Goal: Book appointment/travel/reservation

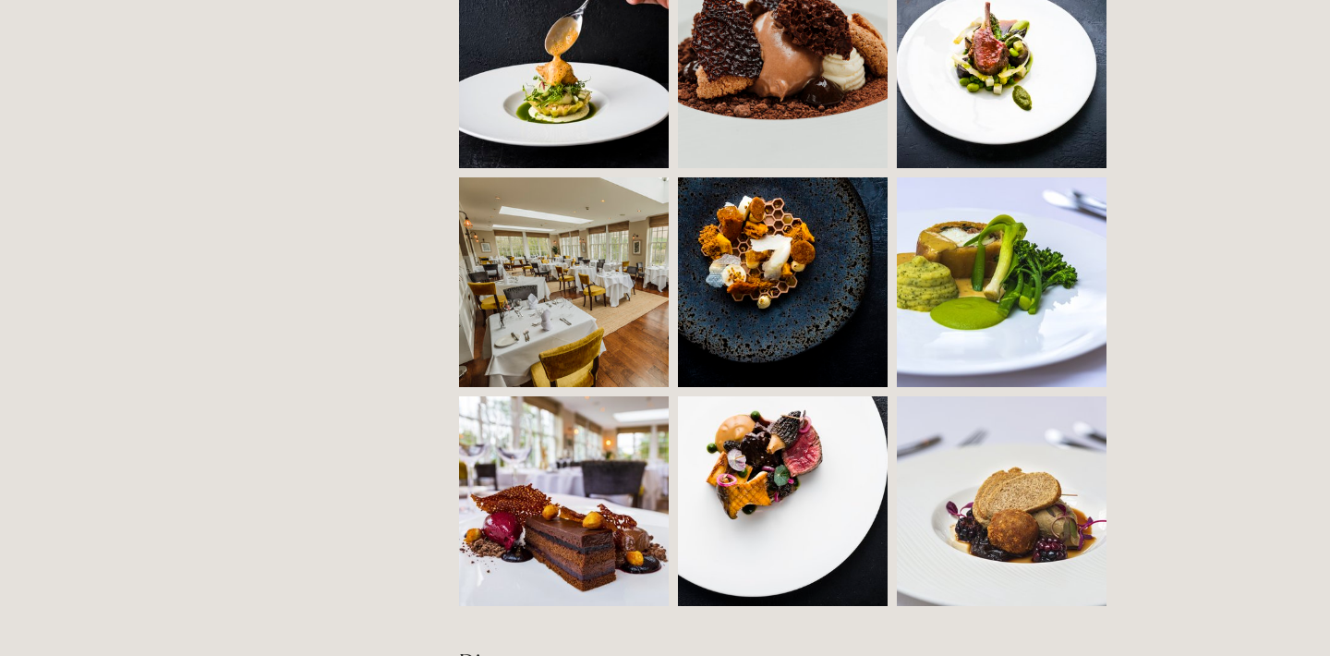
scroll to position [1628, 0]
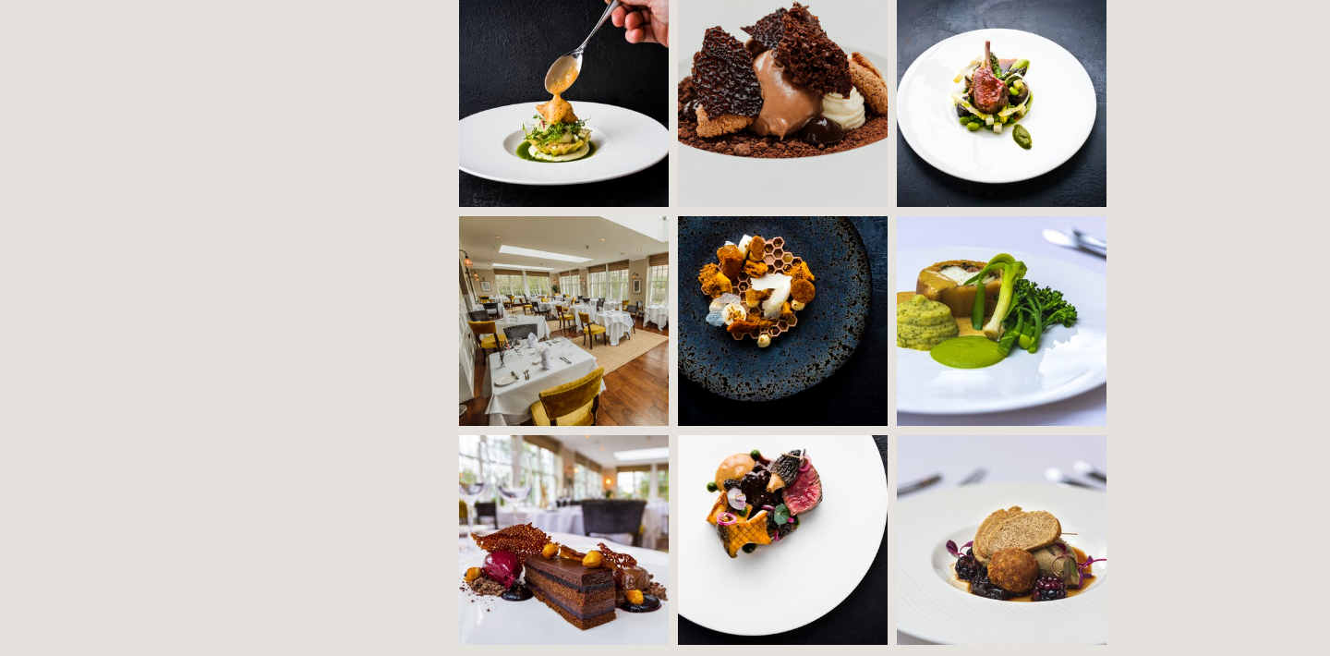
click at [542, 307] on img at bounding box center [616, 321] width 315 height 210
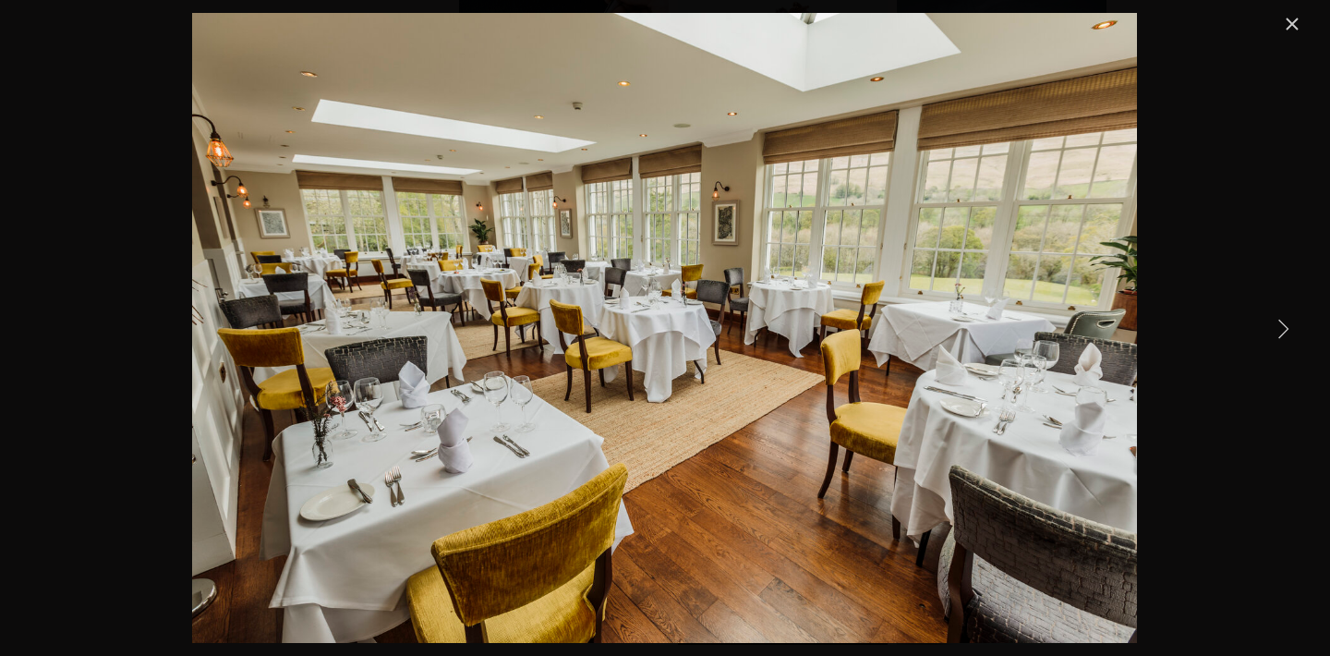
click at [1288, 326] on link "Next Item" at bounding box center [1282, 328] width 41 height 41
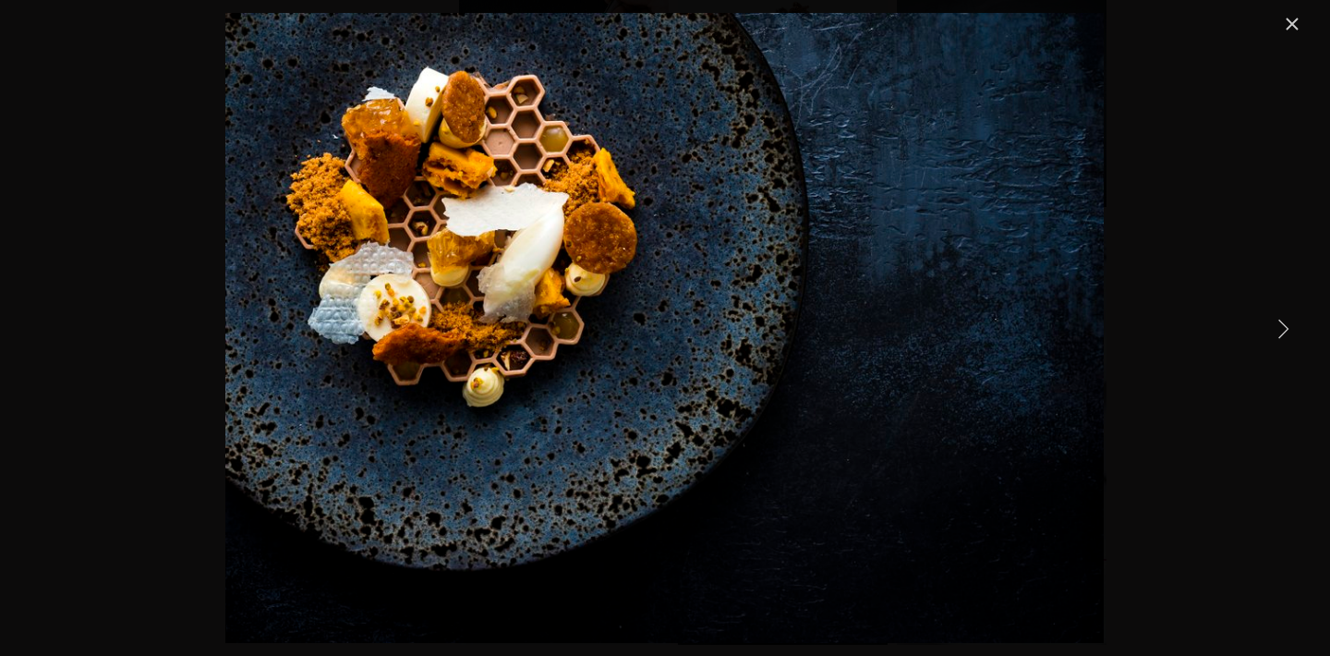
click at [1284, 325] on link "Next Item" at bounding box center [1282, 328] width 41 height 41
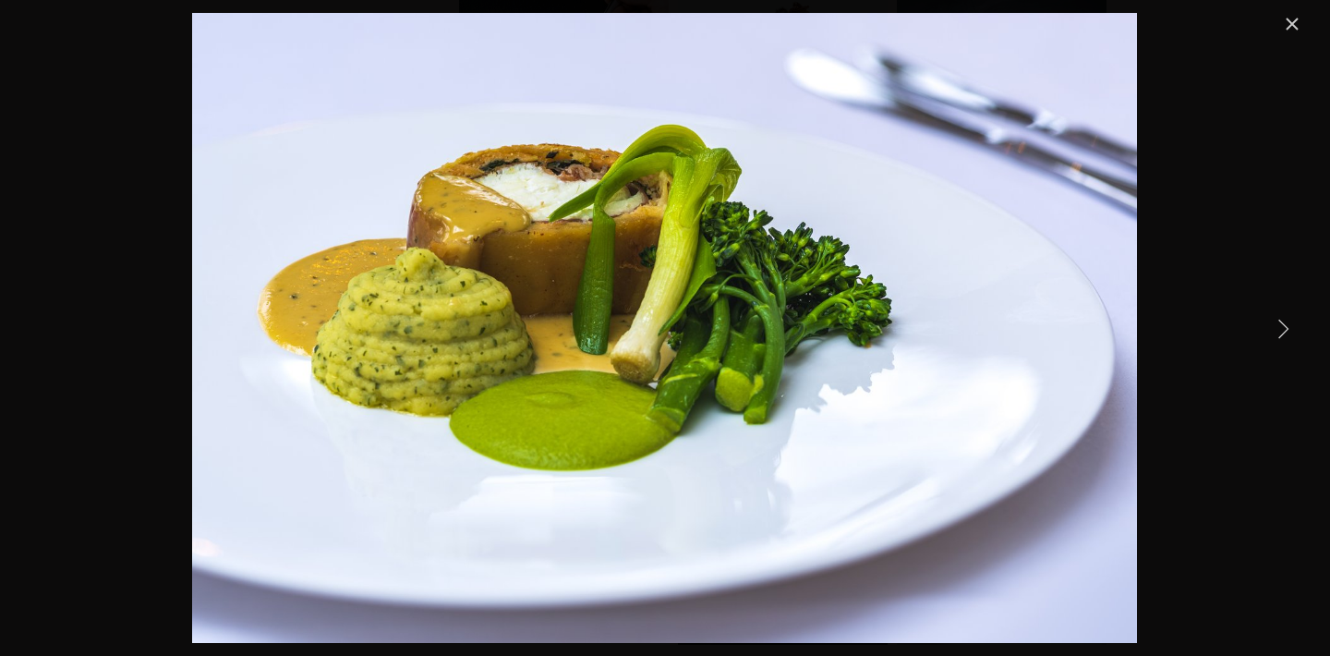
click at [1277, 332] on link "Next Item" at bounding box center [1282, 328] width 41 height 41
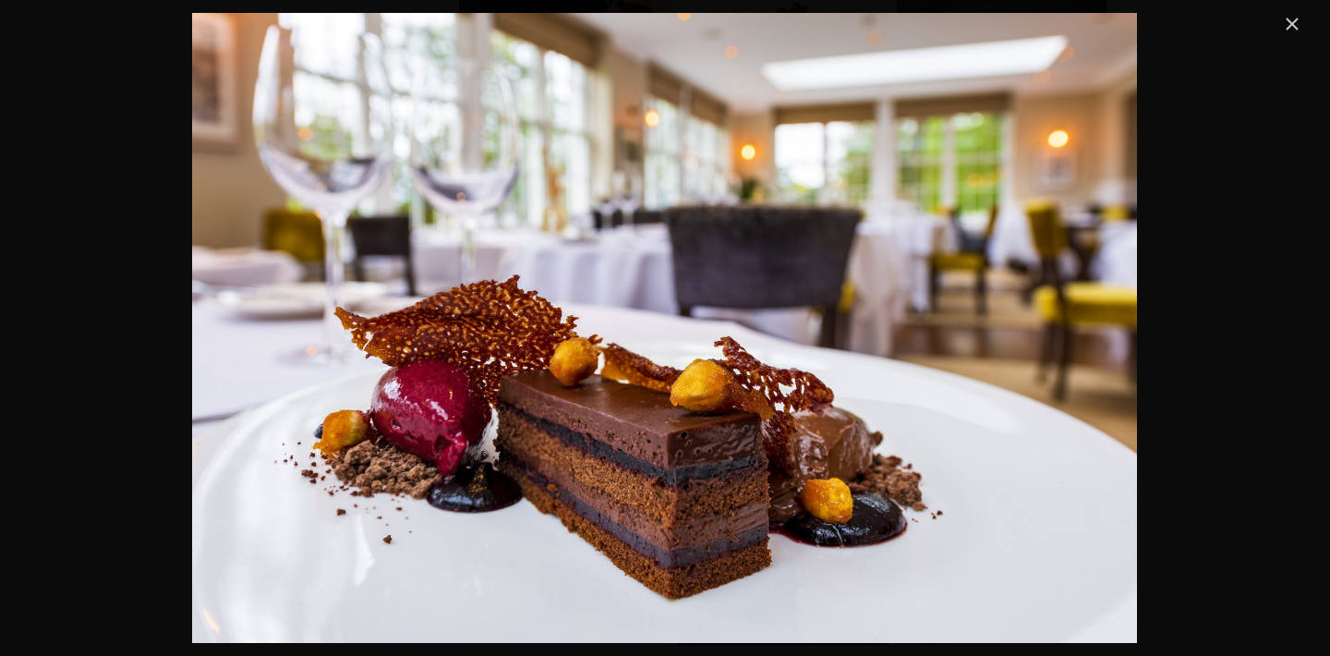
click at [1292, 25] on link "Close" at bounding box center [1292, 24] width 22 height 22
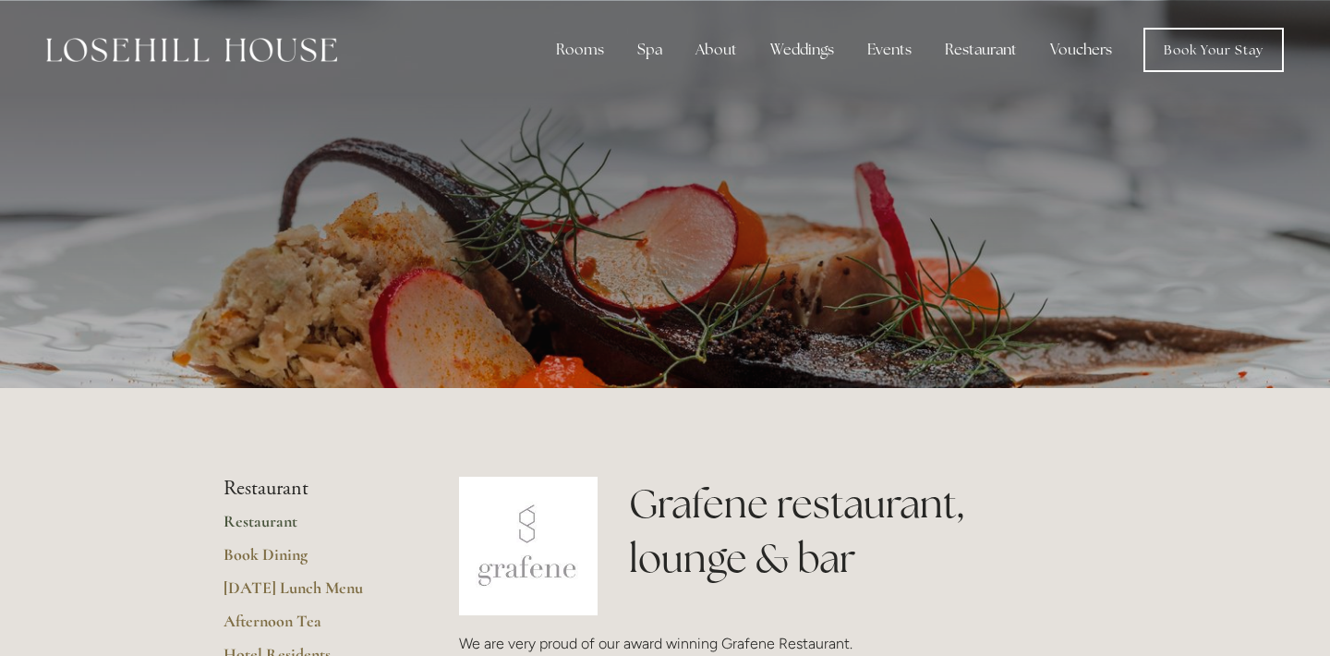
scroll to position [0, 0]
click at [271, 558] on link "Book Dining" at bounding box center [311, 560] width 176 height 33
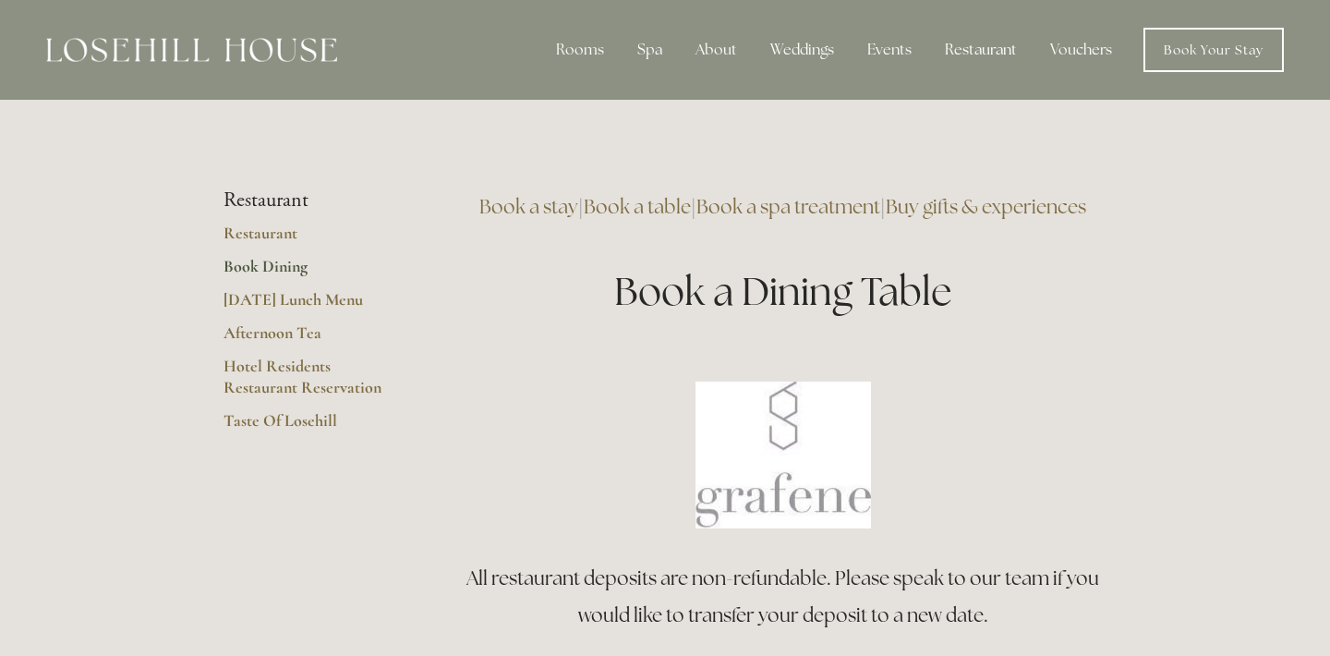
scroll to position [39, 0]
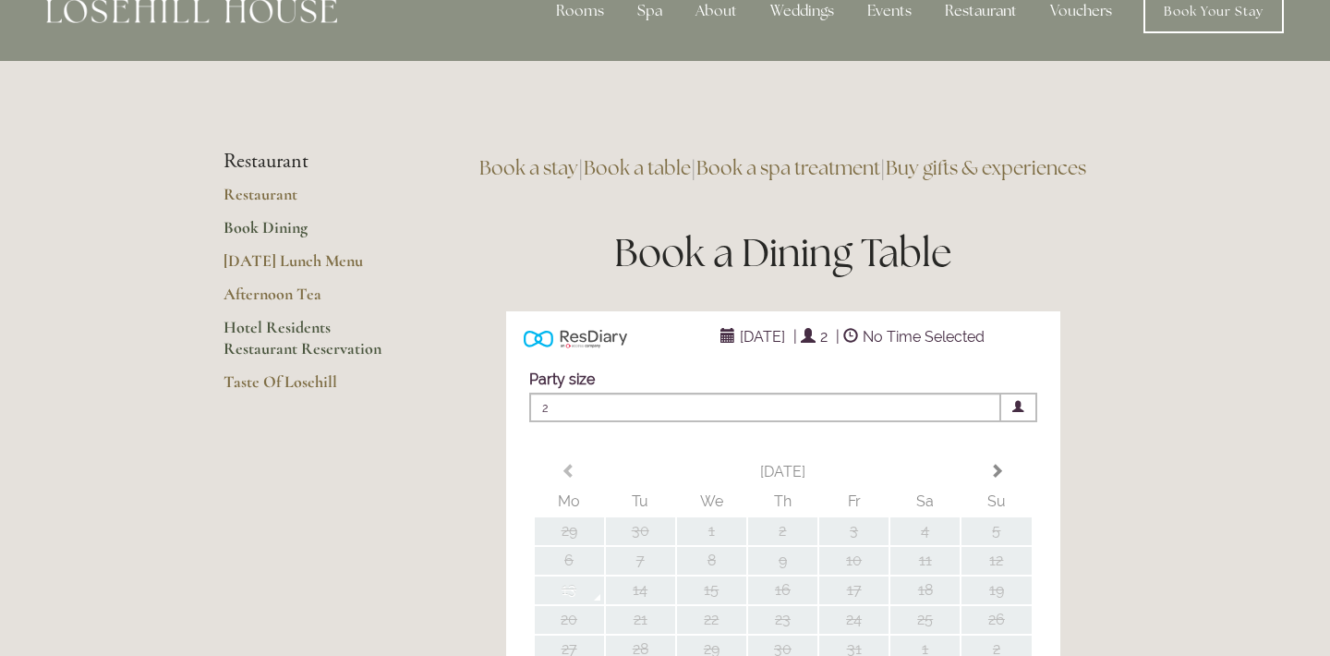
type input "Any Area"
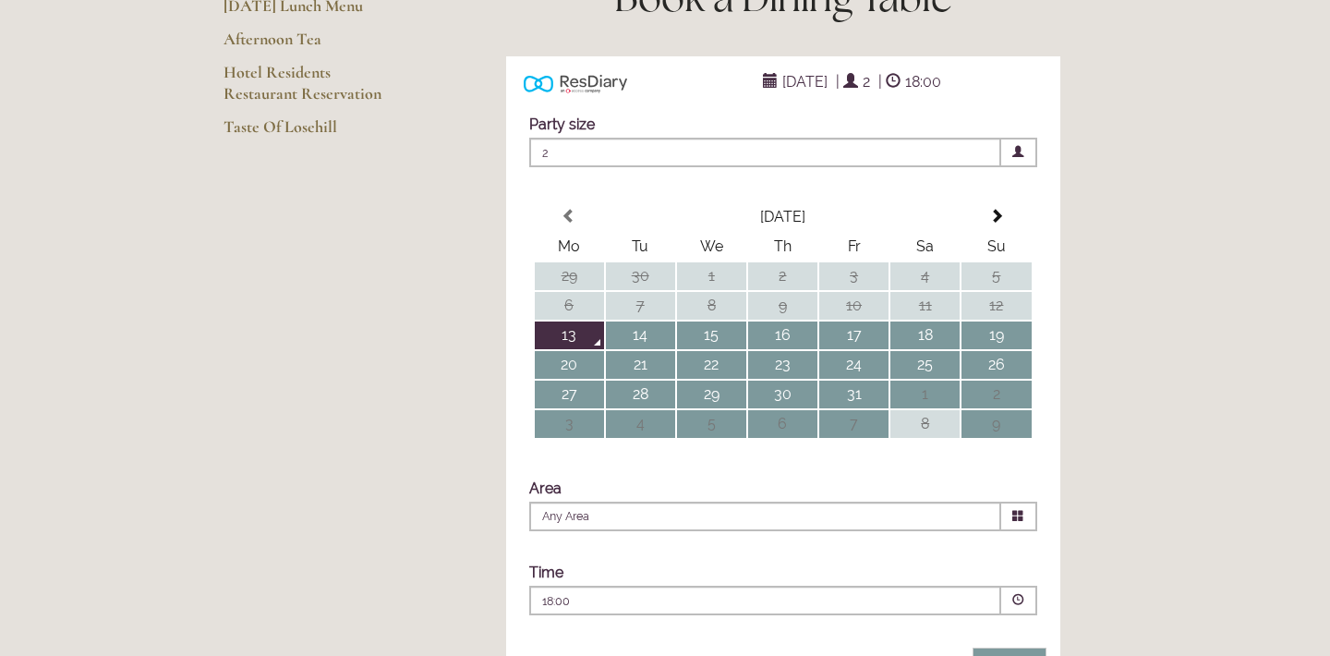
scroll to position [295, 0]
click at [635, 348] on td "14" at bounding box center [640, 334] width 69 height 28
click at [720, 348] on td "15" at bounding box center [711, 334] width 69 height 28
click at [648, 348] on td "14" at bounding box center [640, 334] width 69 height 28
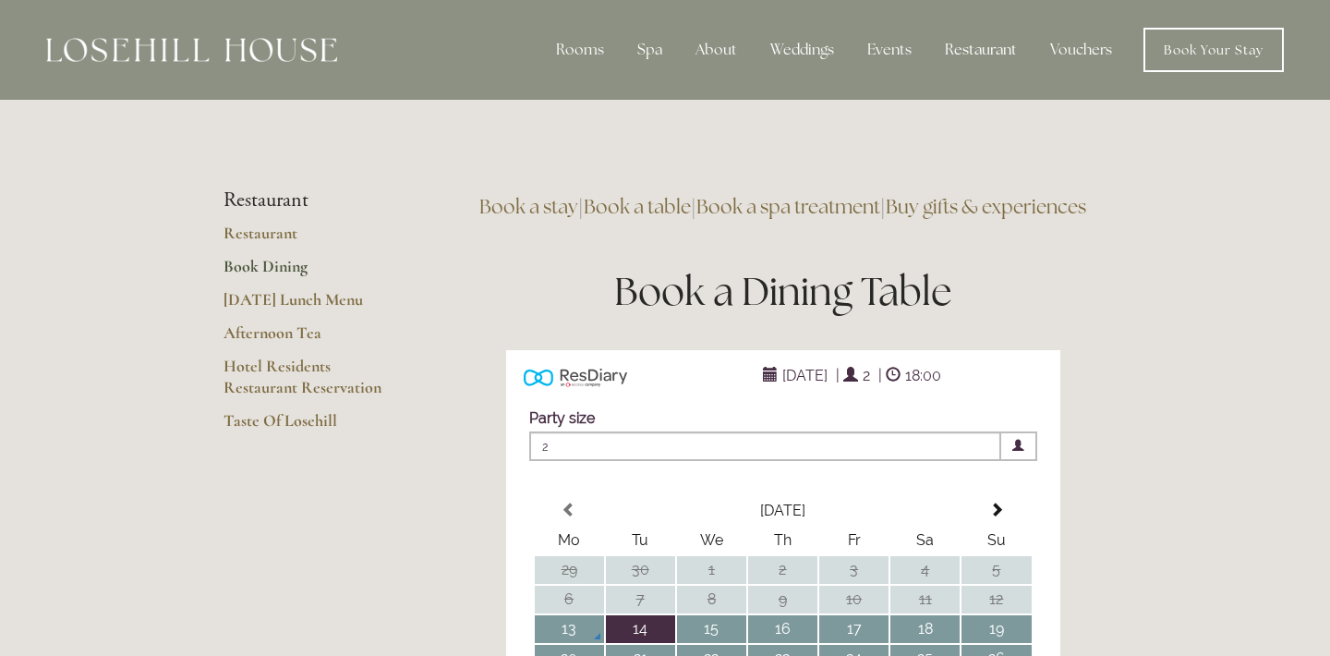
scroll to position [0, 0]
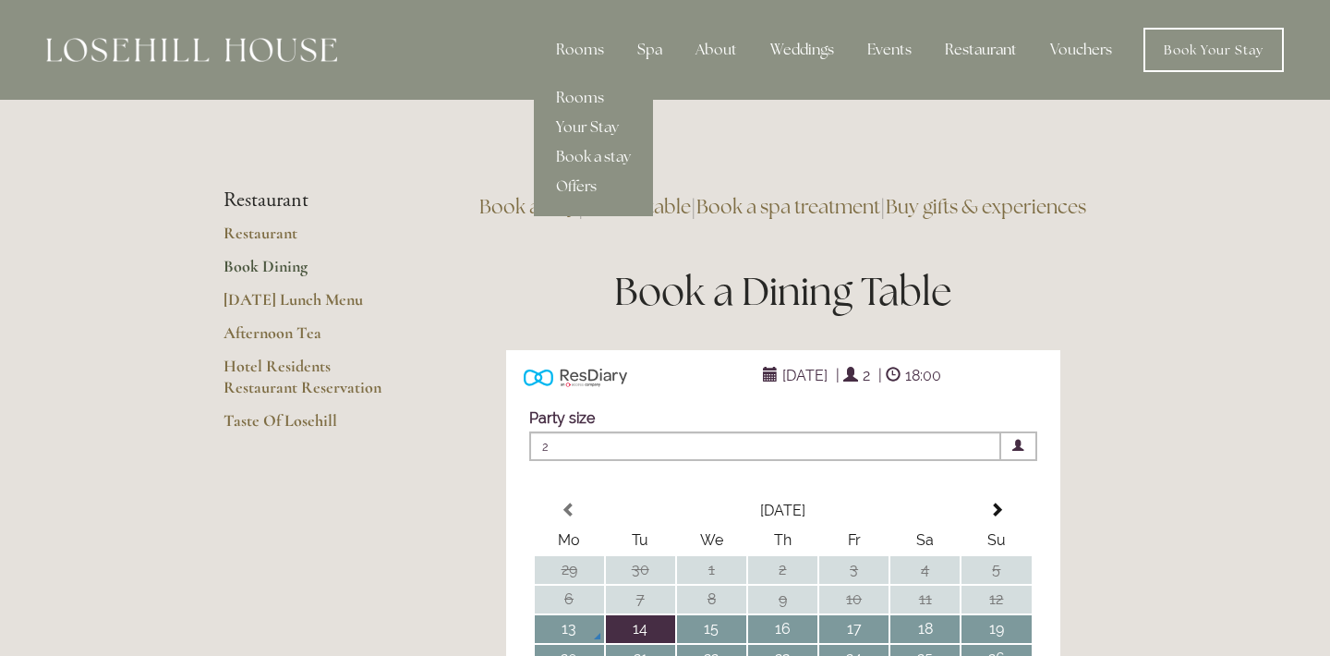
click at [594, 95] on link "Rooms" at bounding box center [593, 98] width 119 height 30
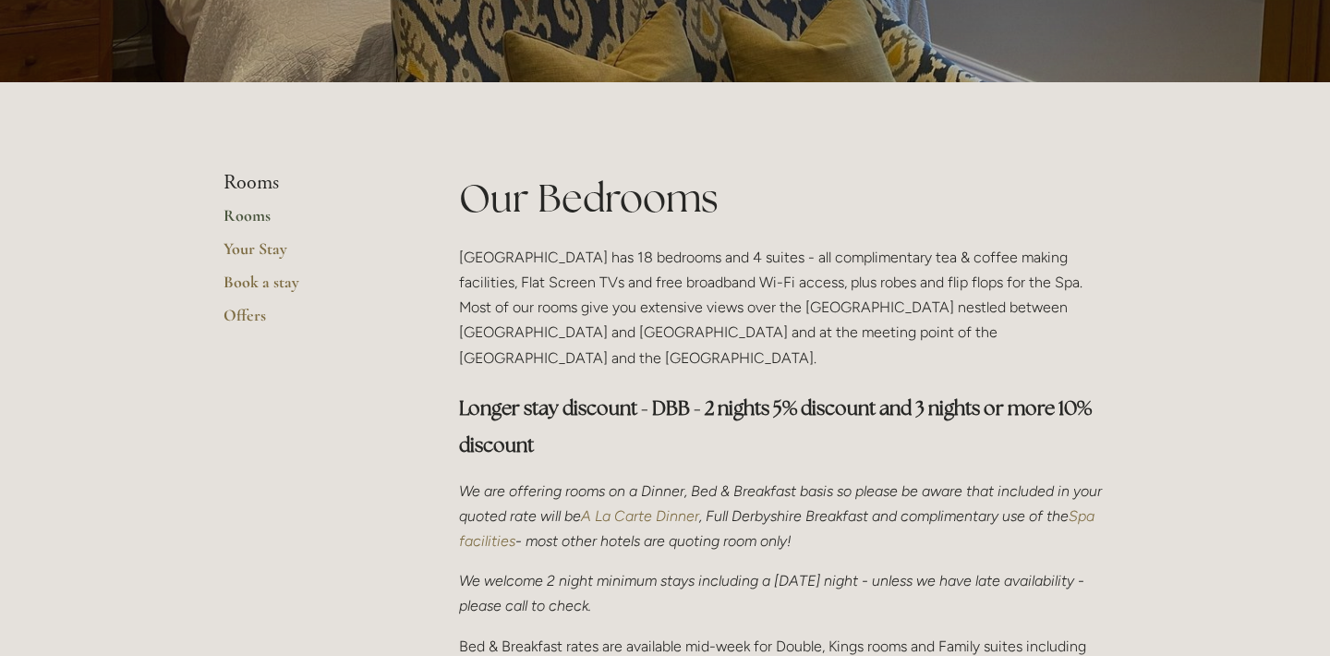
scroll to position [307, 0]
click at [250, 216] on link "Rooms" at bounding box center [311, 220] width 176 height 33
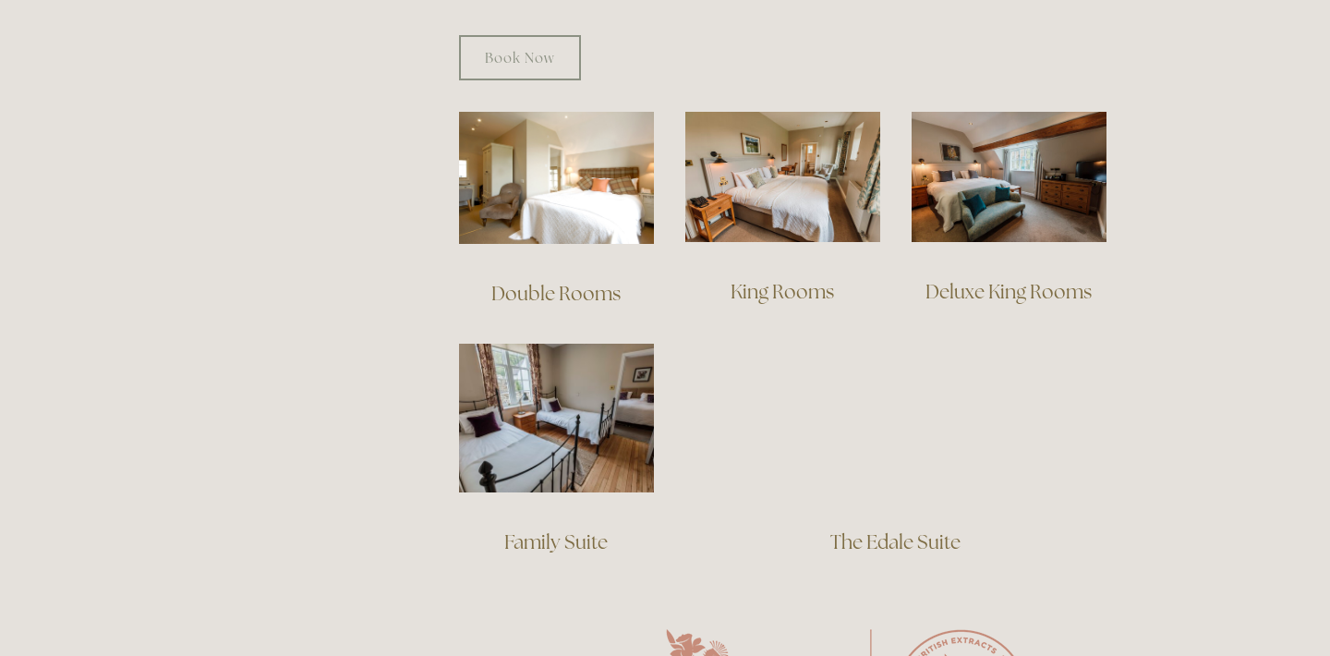
scroll to position [1243, 0]
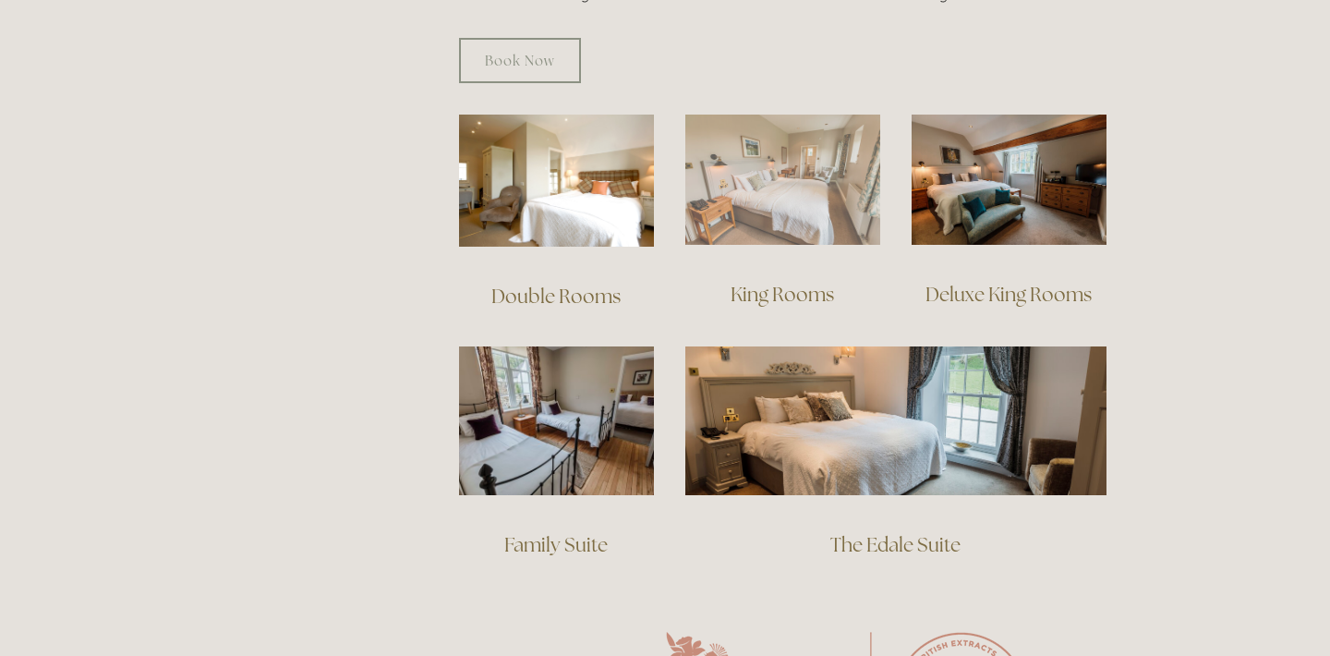
click at [754, 164] on img at bounding box center [782, 180] width 195 height 130
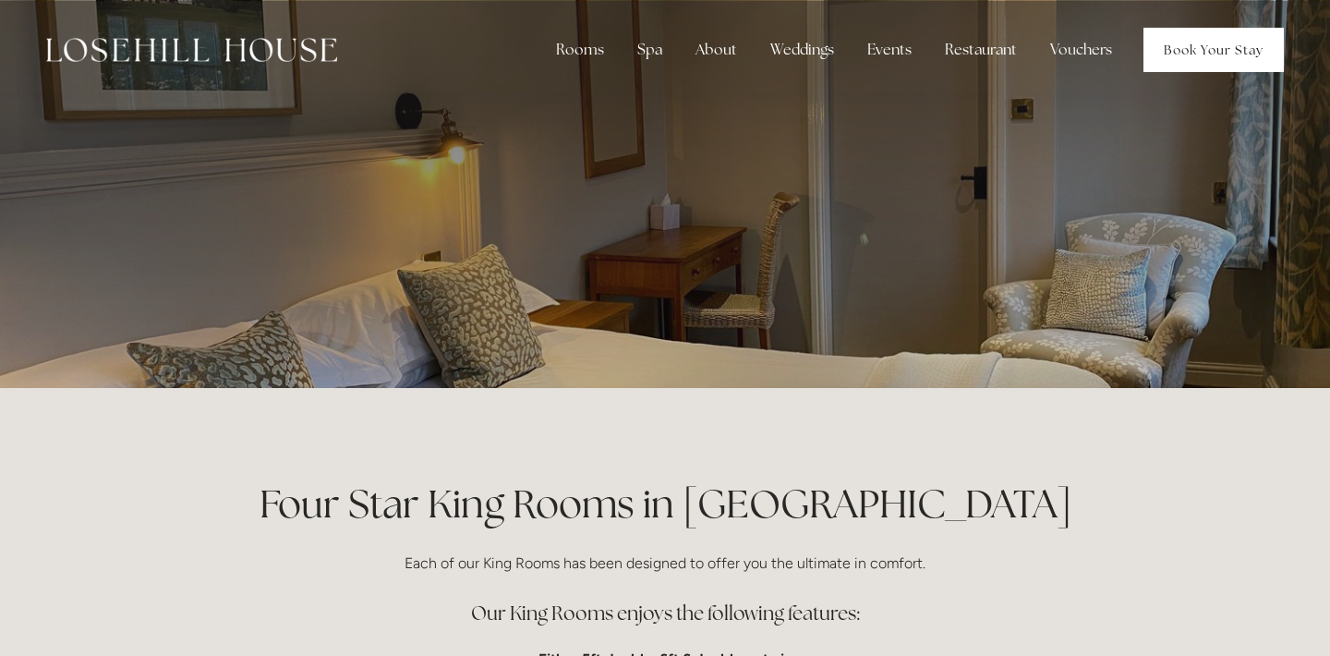
click at [1200, 54] on link "Book Your Stay" at bounding box center [1213, 50] width 140 height 44
